Goal: Transaction & Acquisition: Obtain resource

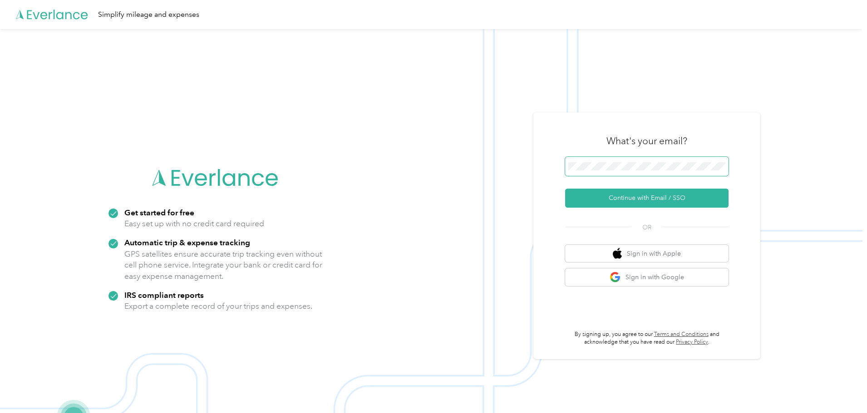
click at [658, 171] on span at bounding box center [646, 166] width 163 height 19
click at [656, 195] on button "Continue with Email / SSO" at bounding box center [646, 198] width 163 height 19
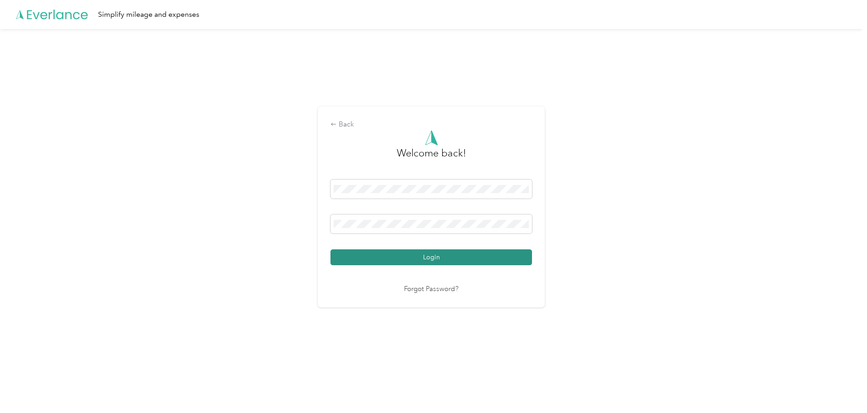
click at [414, 257] on button "Login" at bounding box center [430, 258] width 201 height 16
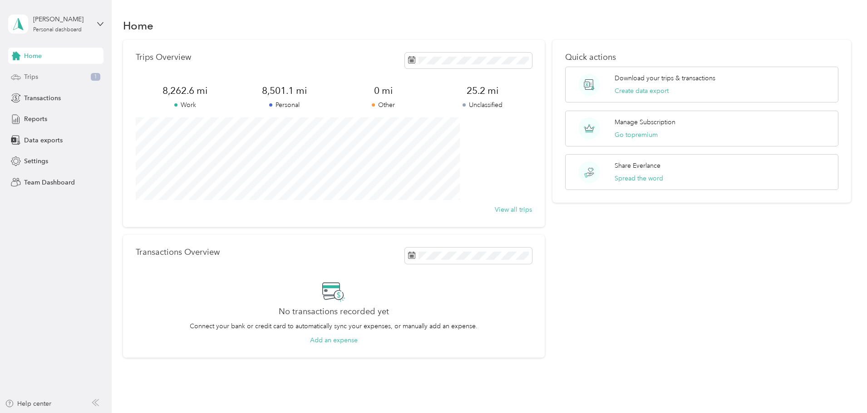
click at [70, 82] on div "Trips 1" at bounding box center [55, 77] width 95 height 16
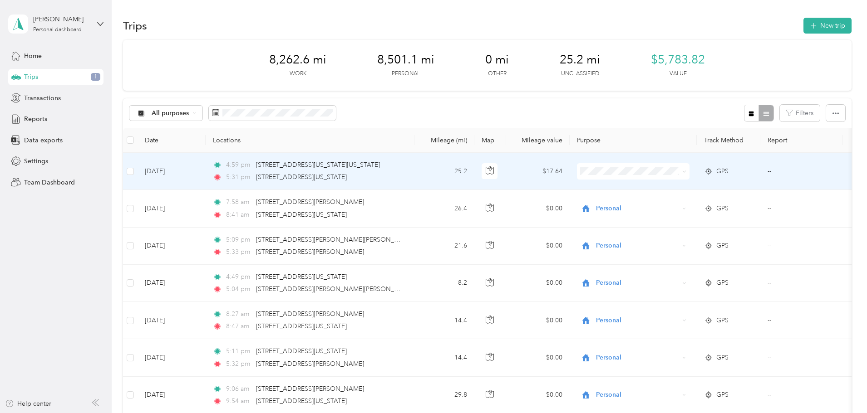
click at [686, 173] on icon at bounding box center [684, 172] width 4 height 4
drag, startPoint x: 705, startPoint y: 201, endPoint x: 676, endPoint y: 201, distance: 29.0
click at [704, 201] on span "Personal" at bounding box center [755, 205] width 191 height 10
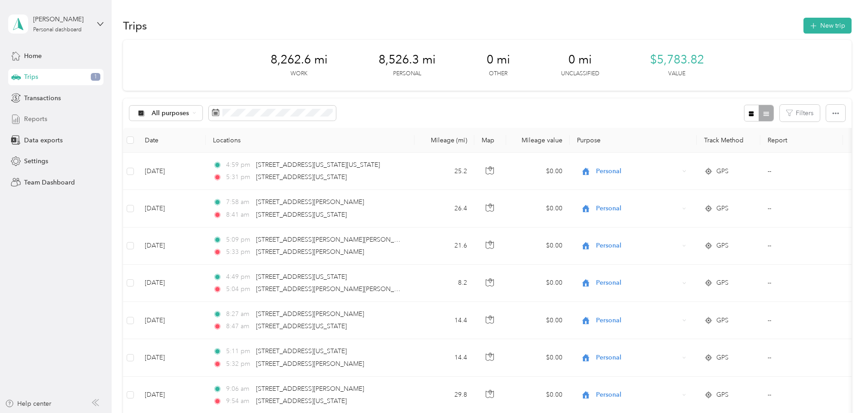
click at [54, 123] on div "Reports" at bounding box center [55, 119] width 95 height 16
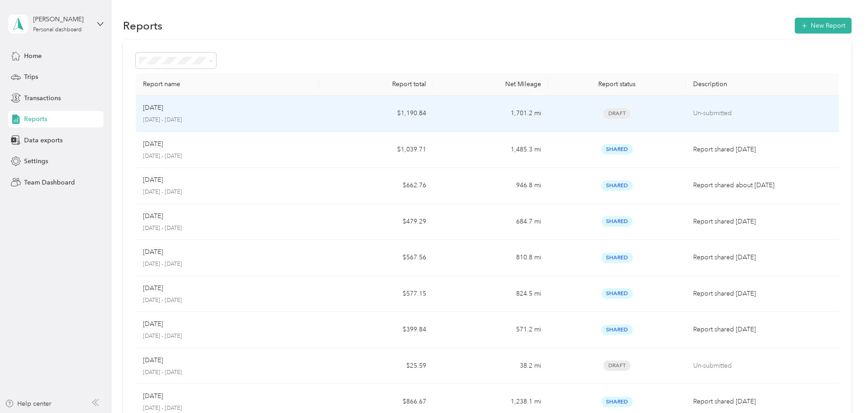
click at [296, 115] on div "Aug 2025 August 1 - 31, 2025" at bounding box center [227, 113] width 169 height 21
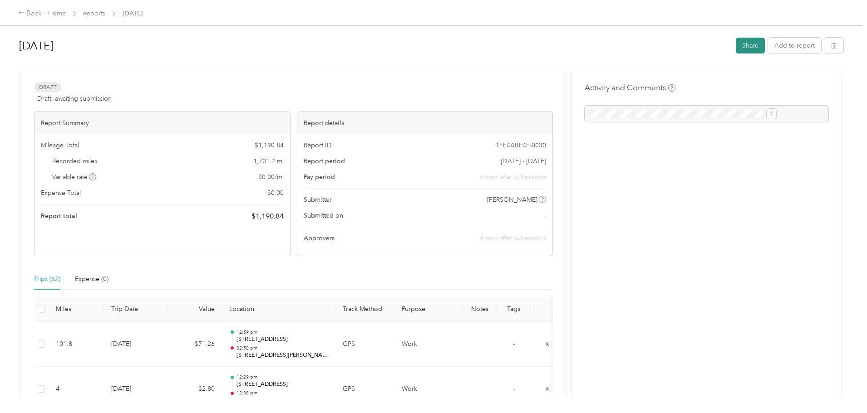
click at [735, 49] on button "Share" at bounding box center [749, 46] width 29 height 16
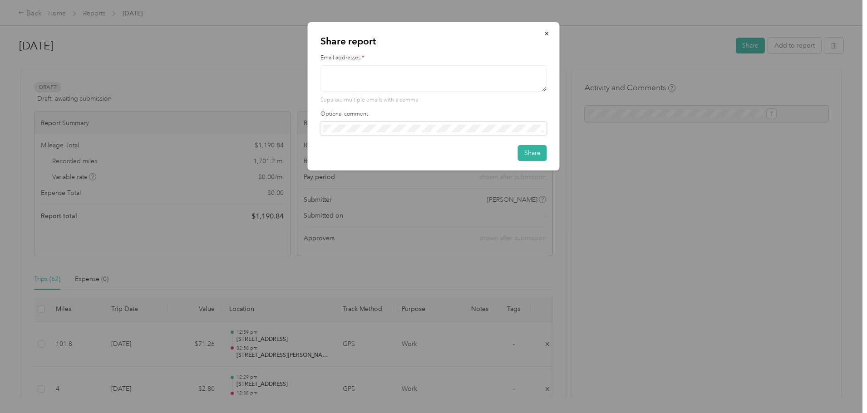
click at [424, 69] on textarea at bounding box center [433, 78] width 226 height 26
type textarea "charles.craun@des.com"
click at [526, 151] on button "Share" at bounding box center [532, 153] width 29 height 16
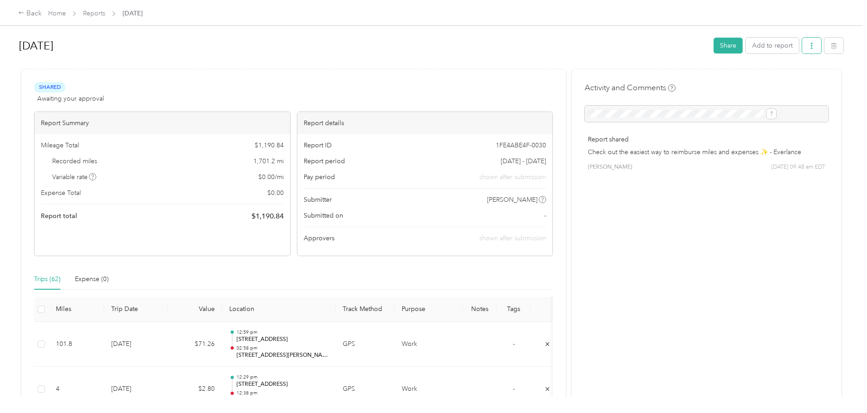
click at [802, 46] on button "button" at bounding box center [811, 46] width 19 height 16
click at [726, 82] on div "Download" at bounding box center [713, 79] width 54 height 10
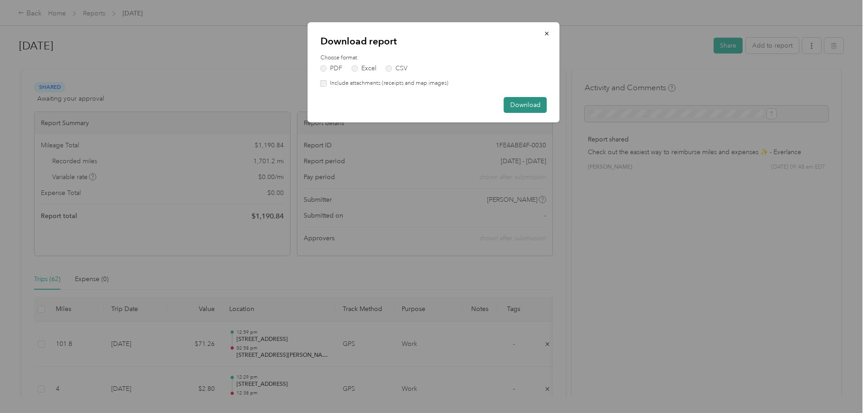
click at [530, 100] on button "Download" at bounding box center [525, 105] width 43 height 16
